Goal: Information Seeking & Learning: Learn about a topic

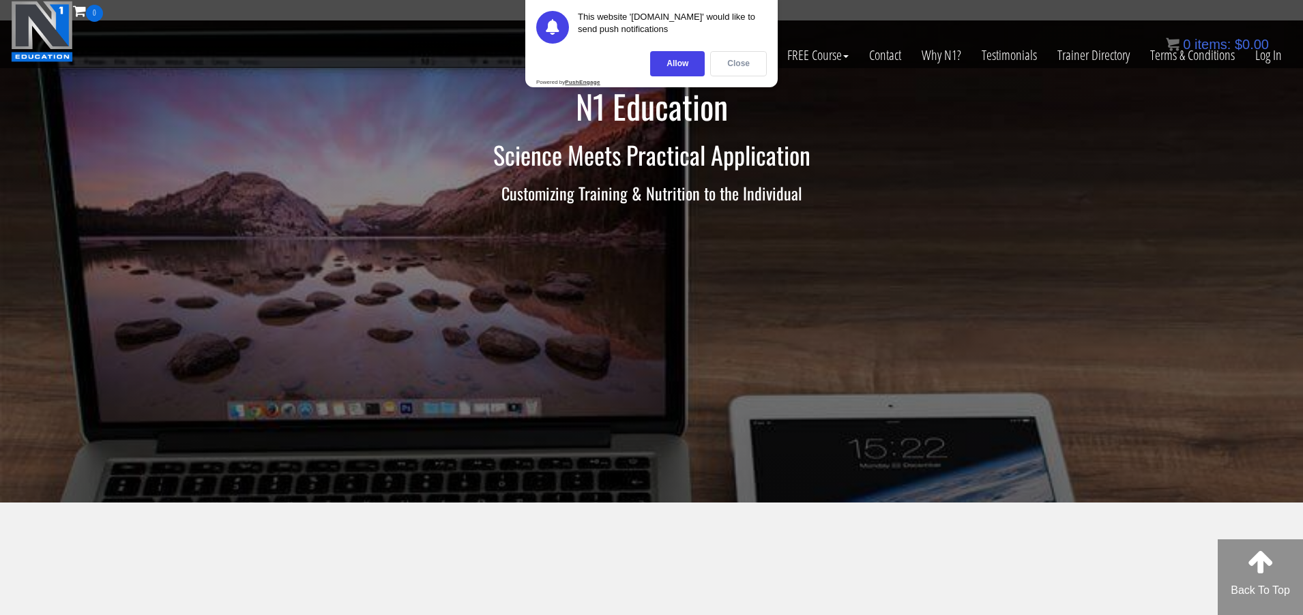
click at [716, 55] on div "Close" at bounding box center [738, 63] width 57 height 25
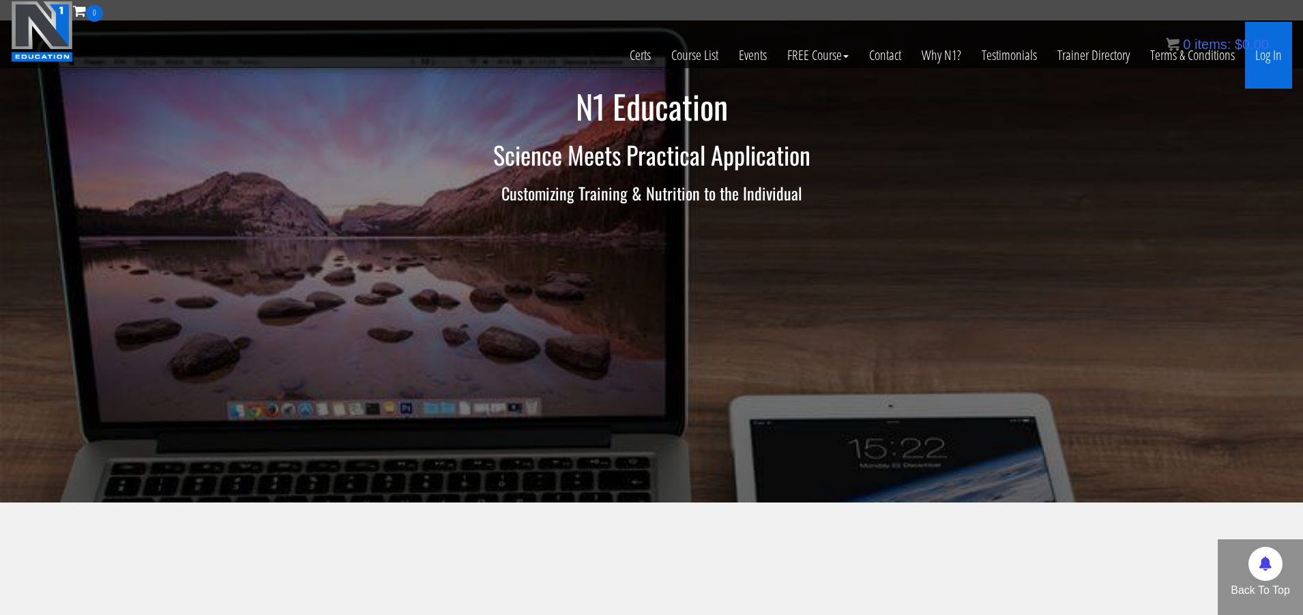
click at [1283, 61] on link "Log In" at bounding box center [1268, 55] width 47 height 67
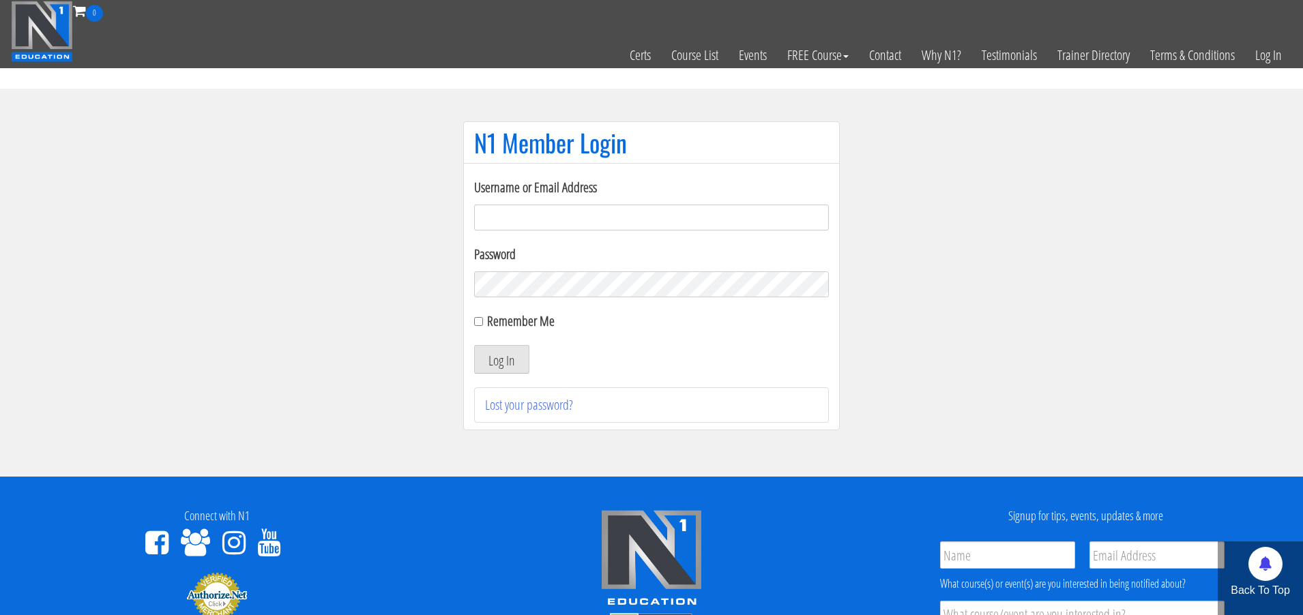
click at [718, 213] on input "Username or Email Address" at bounding box center [651, 218] width 355 height 26
type input "[PERSON_NAME][EMAIL_ADDRESS][DOMAIN_NAME]"
click at [501, 359] on button "Log In" at bounding box center [501, 359] width 55 height 29
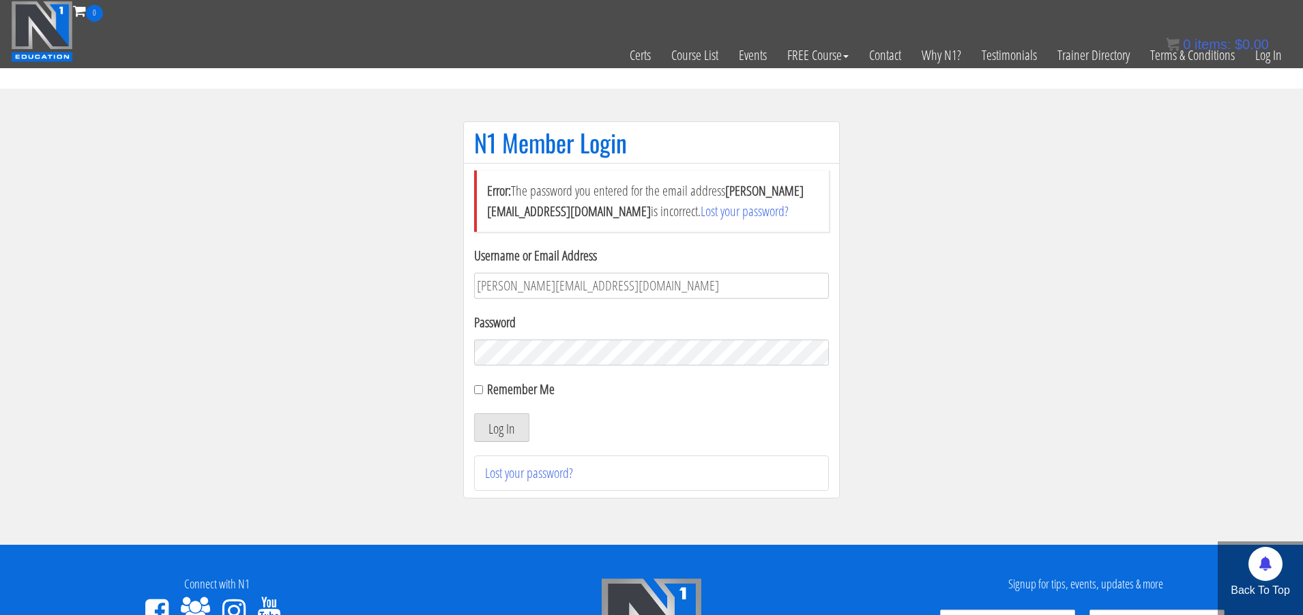
click at [501, 428] on button "Log In" at bounding box center [501, 427] width 55 height 29
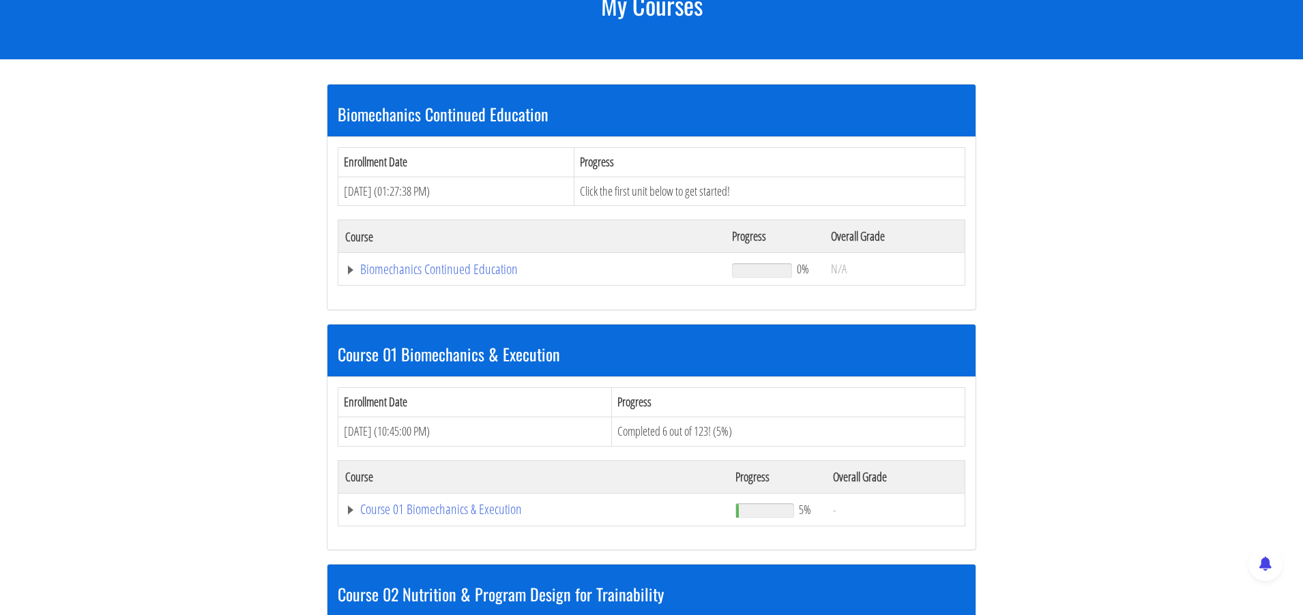
scroll to position [205, 0]
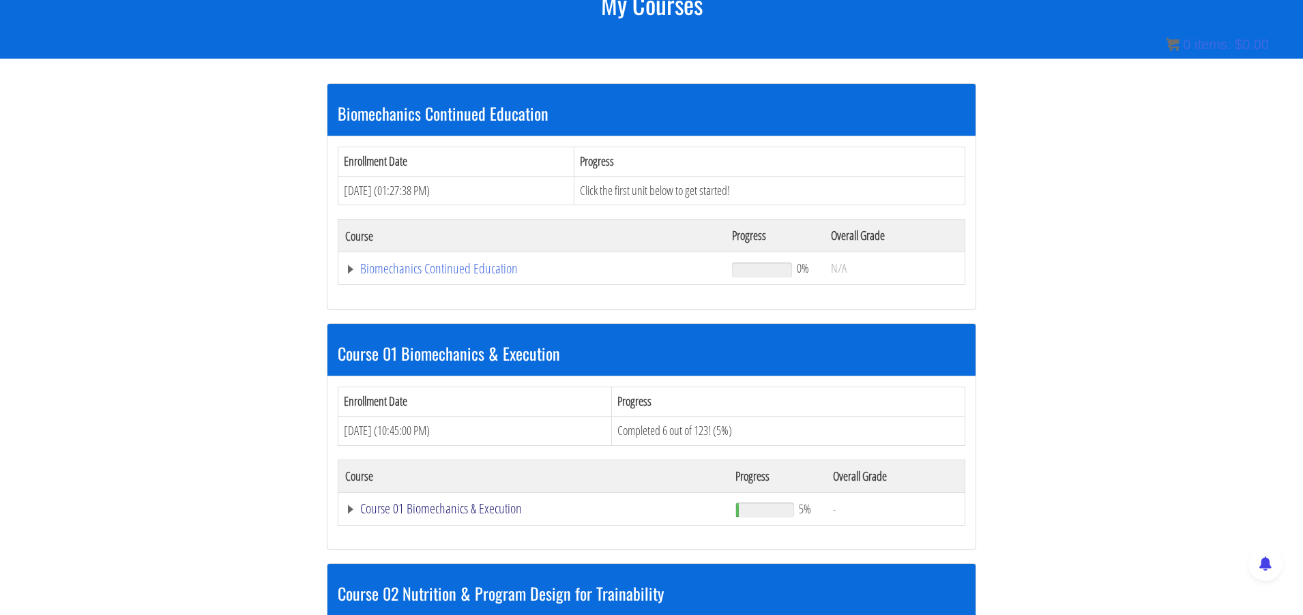
click at [460, 276] on link "Course 01 Biomechanics & Execution" at bounding box center [531, 269] width 373 height 14
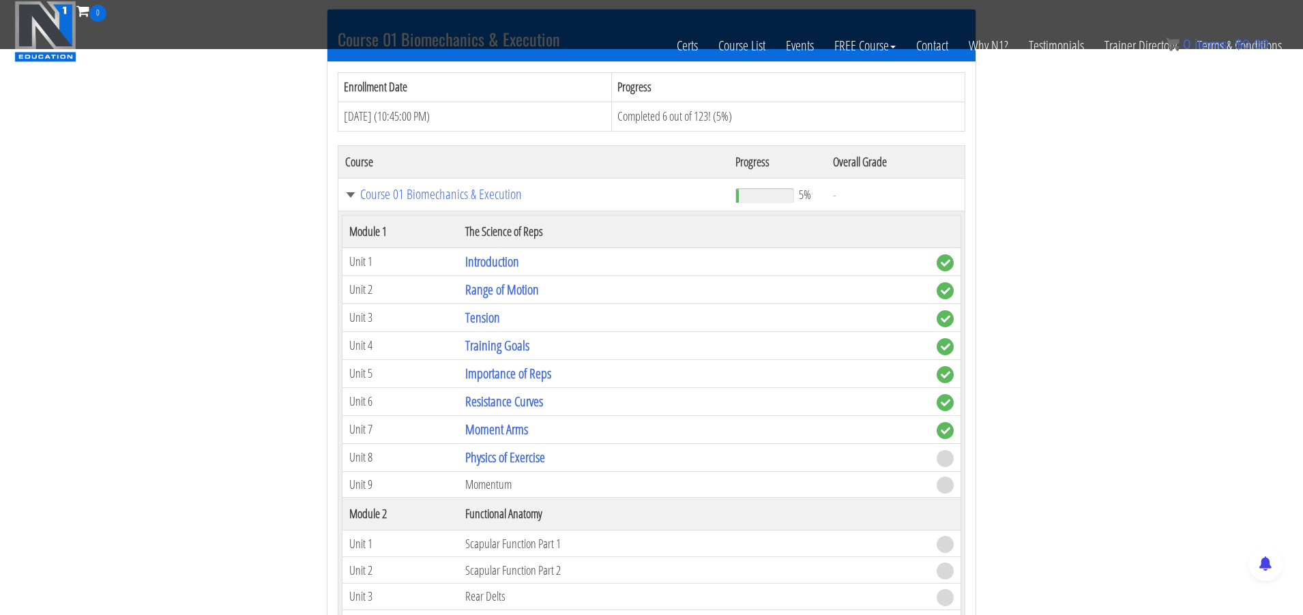
scroll to position [432, 0]
click at [503, 286] on link "Range of Motion" at bounding box center [502, 290] width 74 height 18
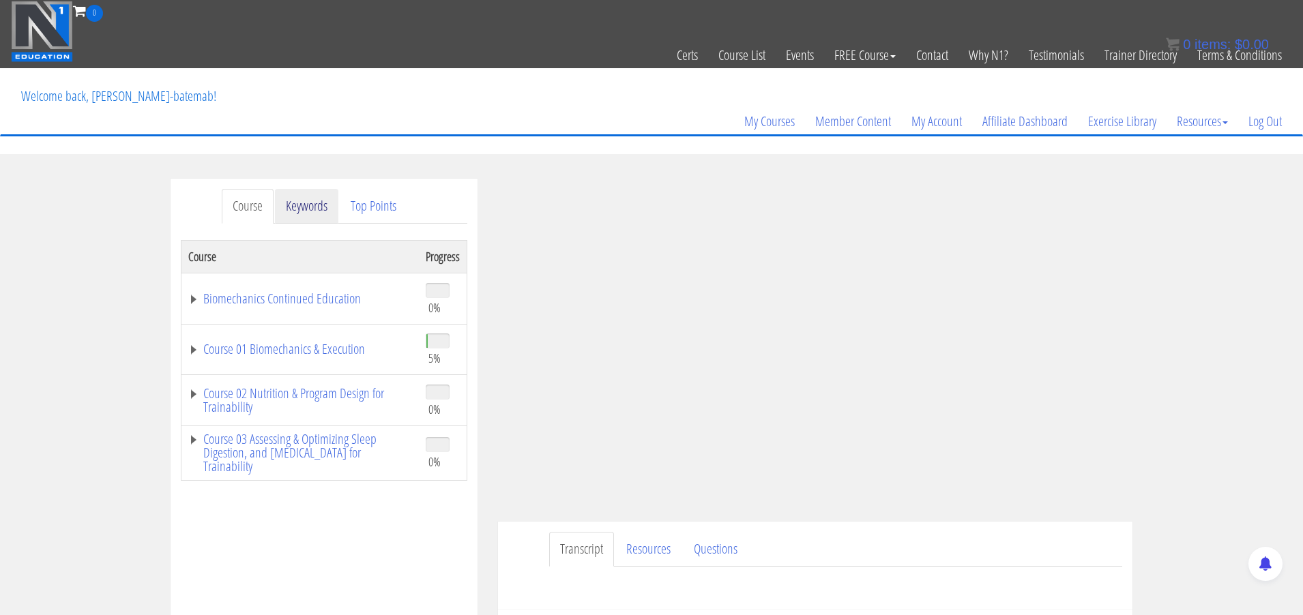
scroll to position [56, 0]
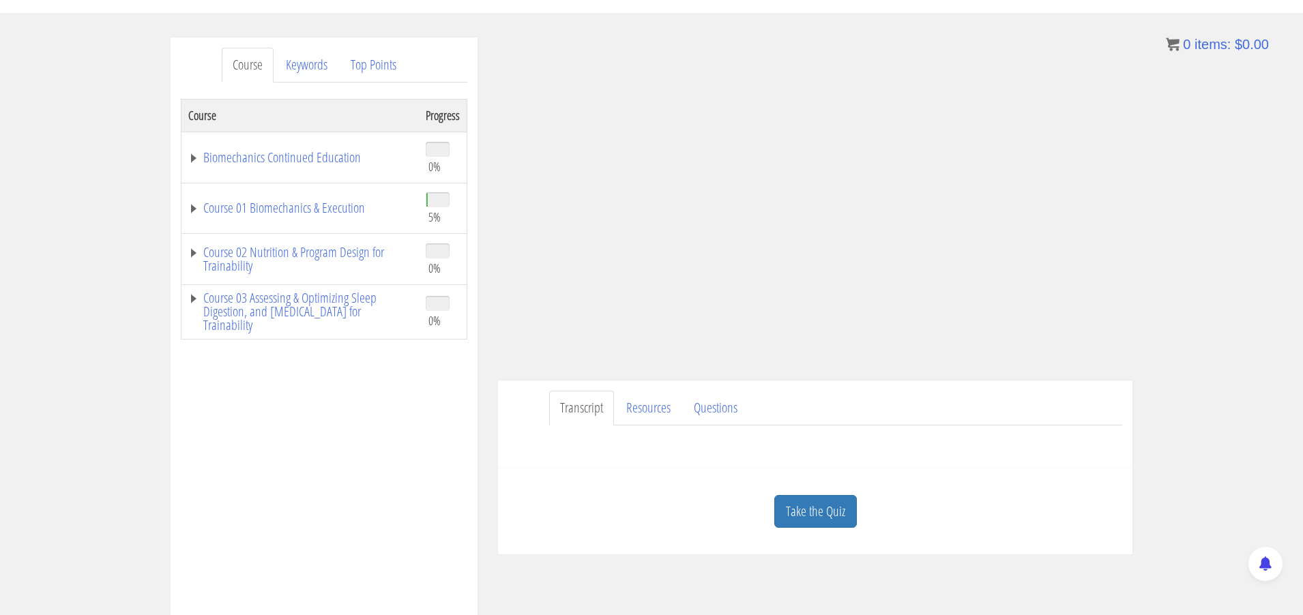
scroll to position [141, 0]
click at [235, 160] on link "Biomechanics Continued Education" at bounding box center [300, 158] width 224 height 14
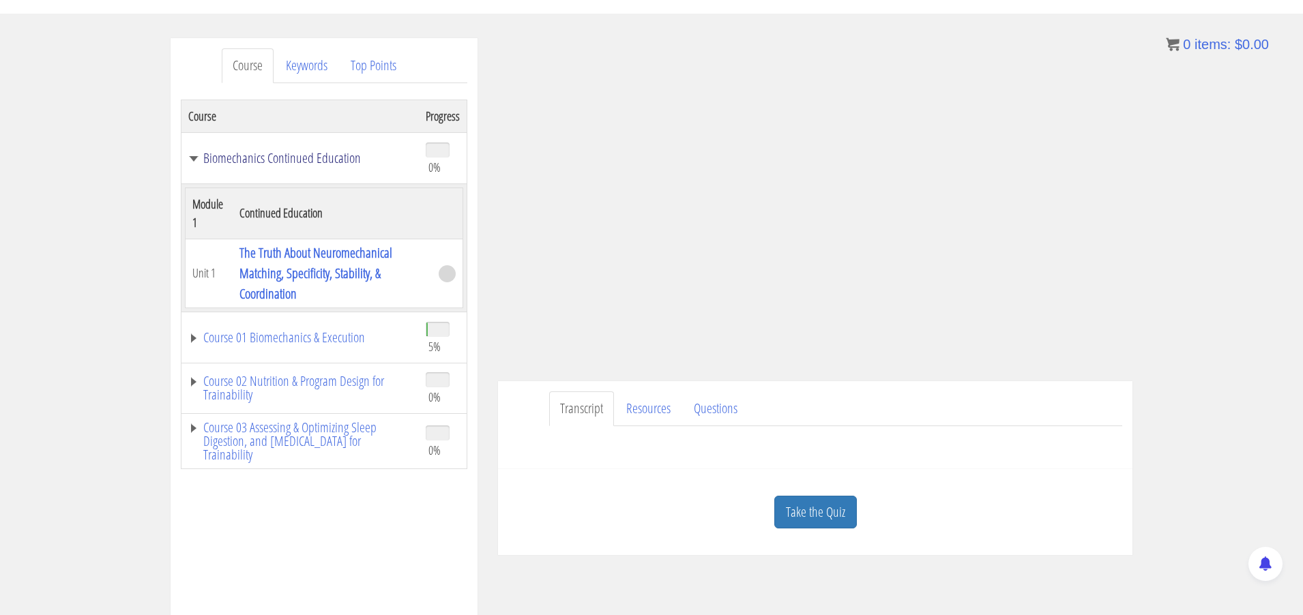
click at [235, 160] on link "Biomechanics Continued Education" at bounding box center [300, 158] width 224 height 14
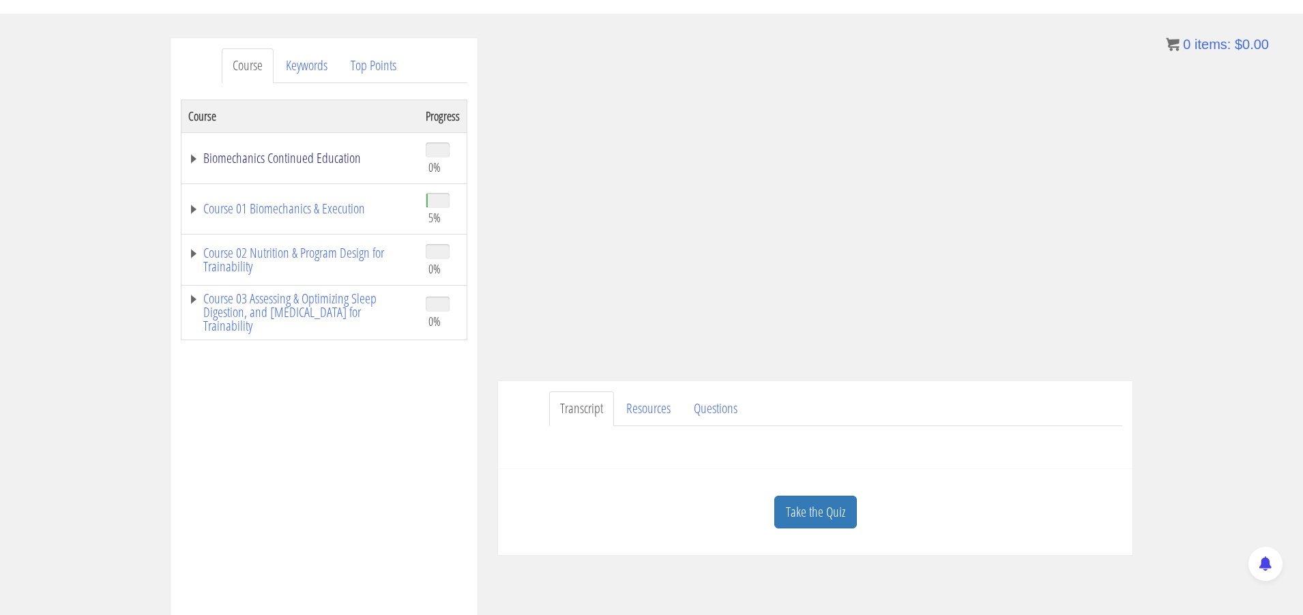
click at [235, 160] on link "Biomechanics Continued Education" at bounding box center [300, 158] width 224 height 14
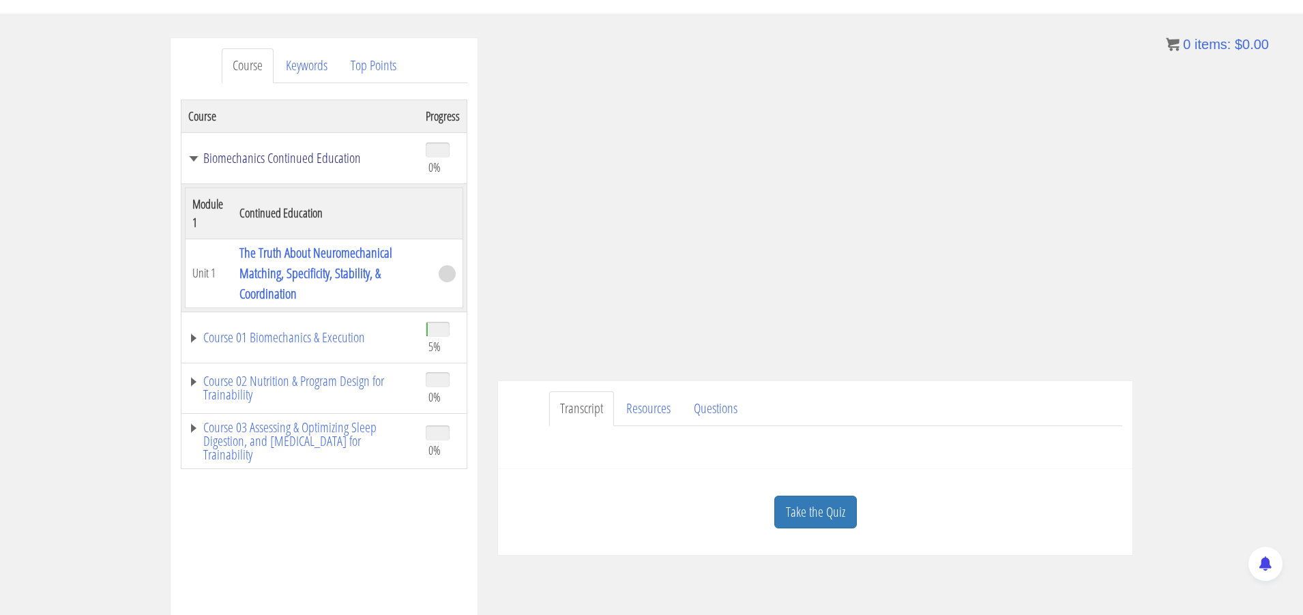
click at [241, 159] on link "Biomechanics Continued Education" at bounding box center [300, 158] width 224 height 14
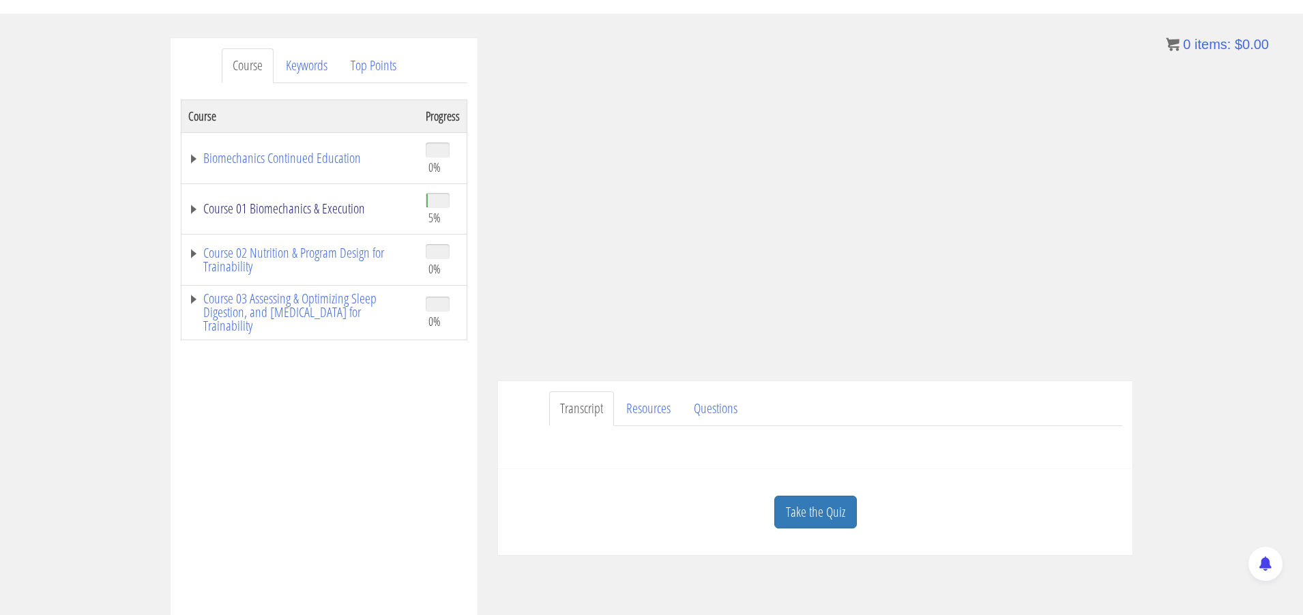
click at [259, 208] on link "Course 01 Biomechanics & Execution" at bounding box center [300, 209] width 224 height 14
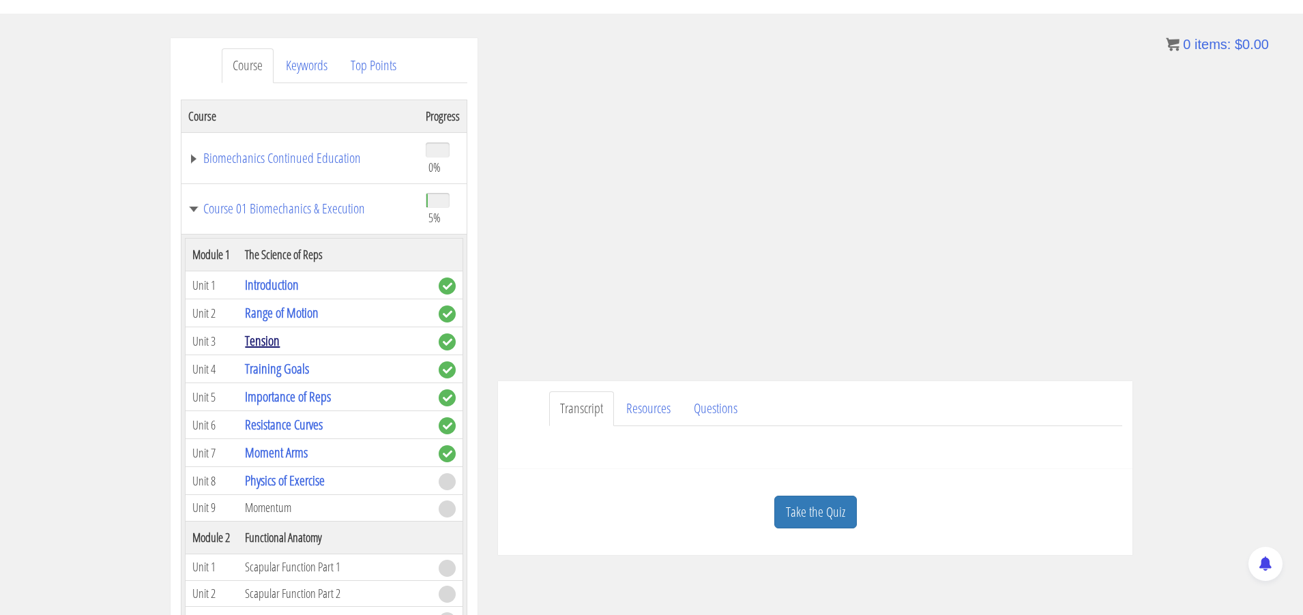
click at [280, 350] on link "Tension" at bounding box center [262, 340] width 35 height 18
click at [267, 350] on link "Tension" at bounding box center [262, 340] width 35 height 18
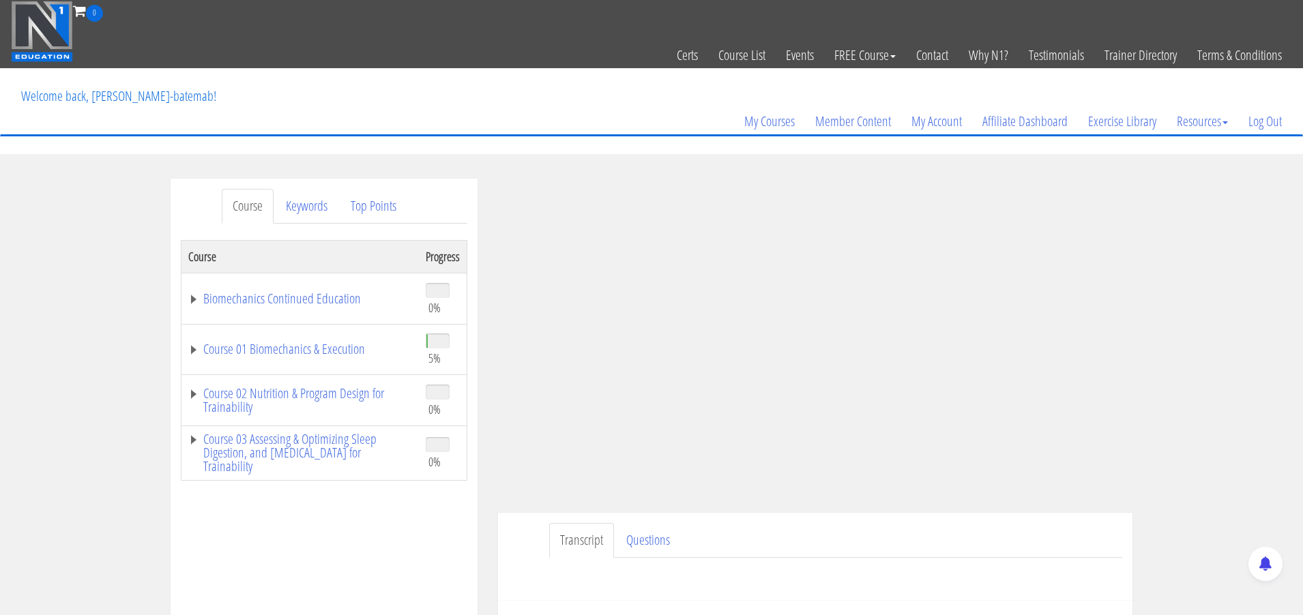
click at [524, 520] on div "Transcript Questions Have a question on this unit? Please submit it here: Name …" at bounding box center [815, 557] width 634 height 88
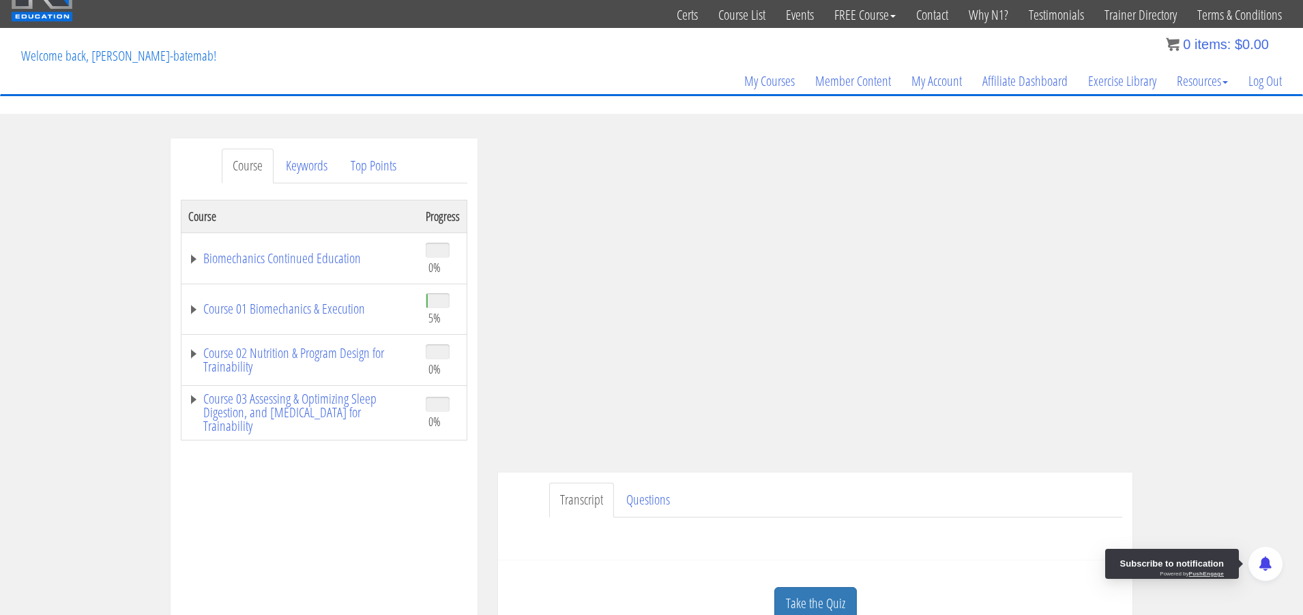
scroll to position [42, 0]
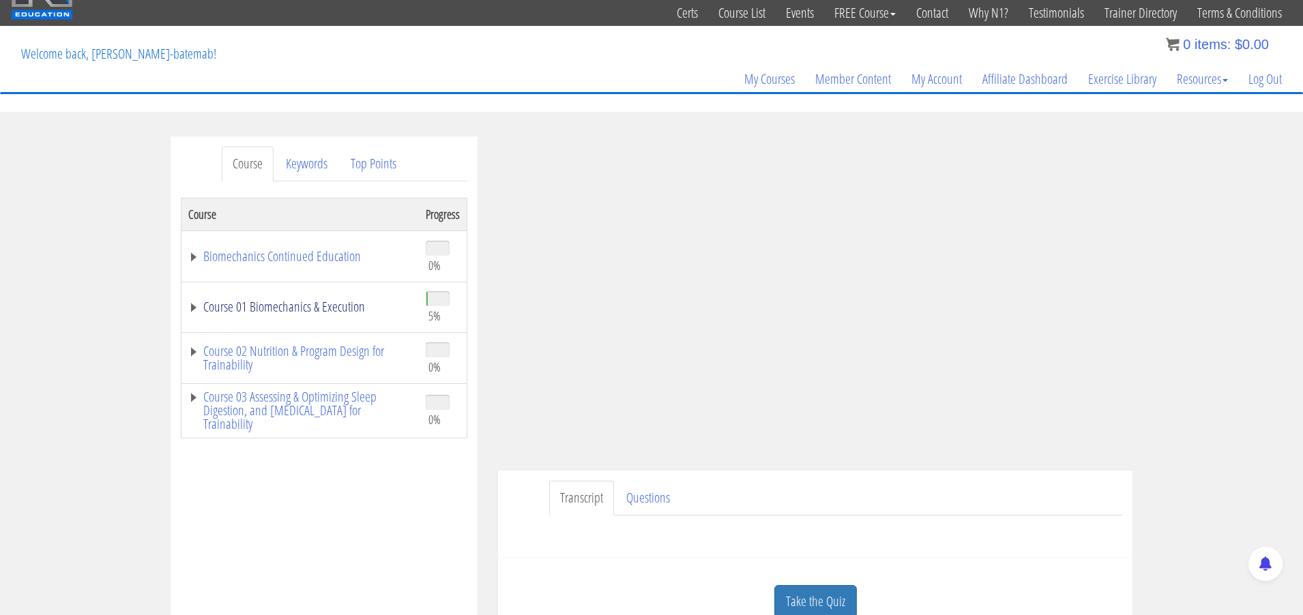
click at [235, 309] on link "Course 01 Biomechanics & Execution" at bounding box center [300, 307] width 224 height 14
